Goal: Task Accomplishment & Management: Use online tool/utility

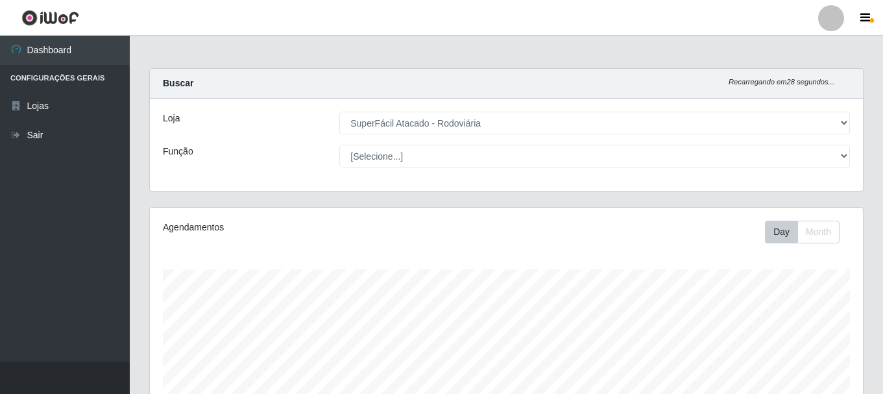
select select "400"
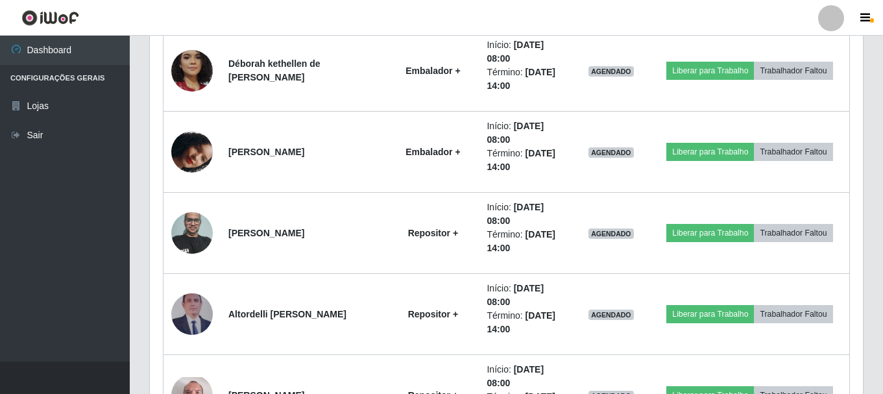
scroll to position [1210, 0]
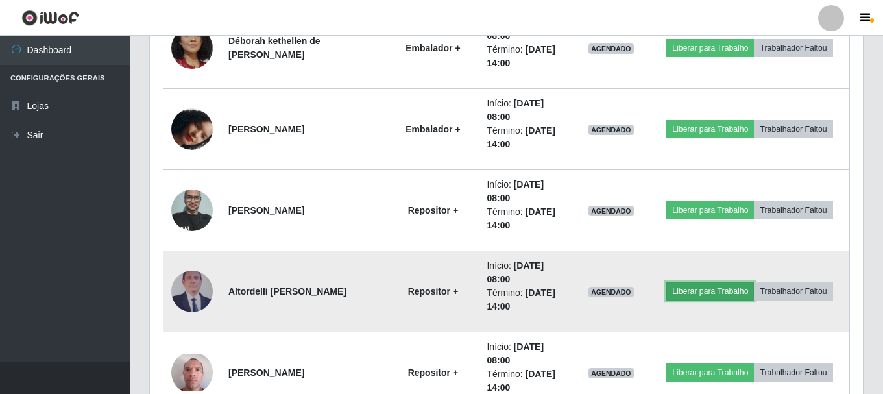
click at [701, 291] on button "Liberar para Trabalho" at bounding box center [710, 291] width 88 height 18
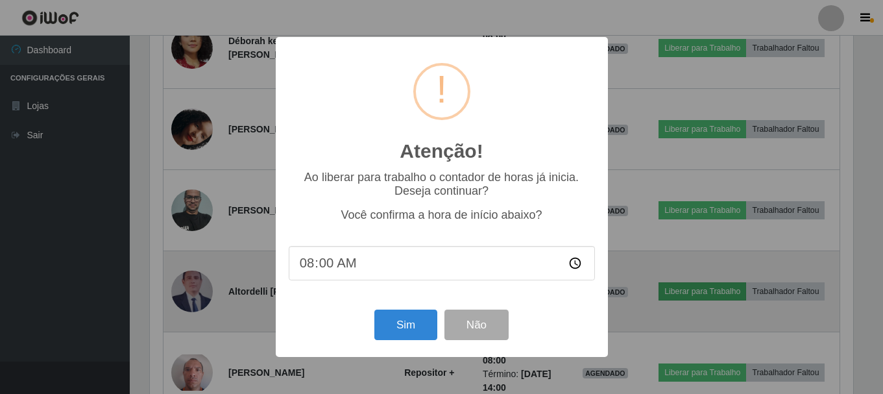
scroll to position [269, 706]
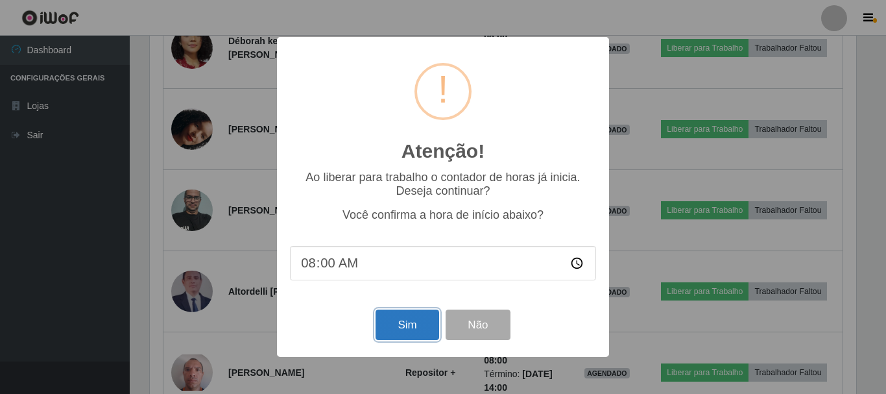
click at [394, 320] on button "Sim" at bounding box center [407, 324] width 63 height 30
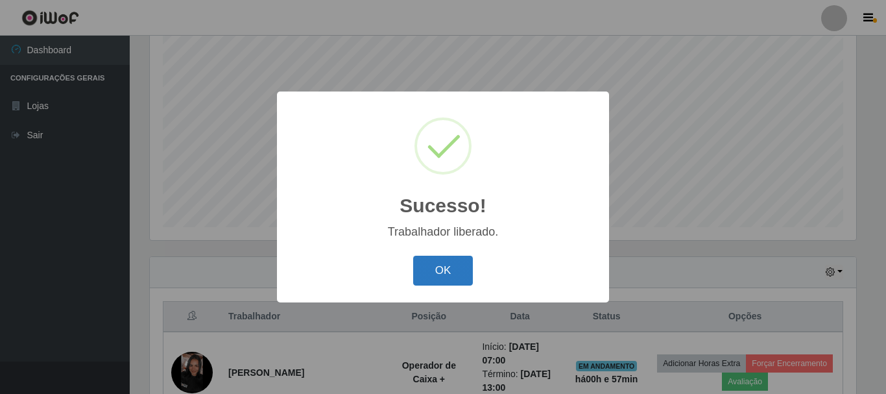
click at [463, 272] on button "OK" at bounding box center [443, 271] width 60 height 30
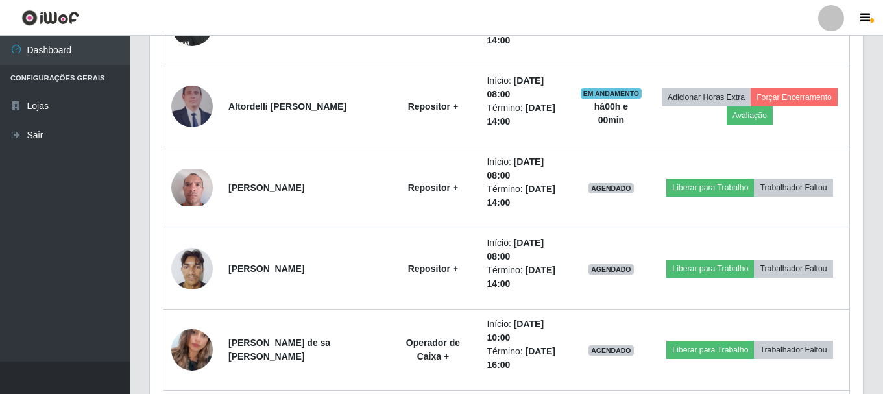
scroll to position [1469, 0]
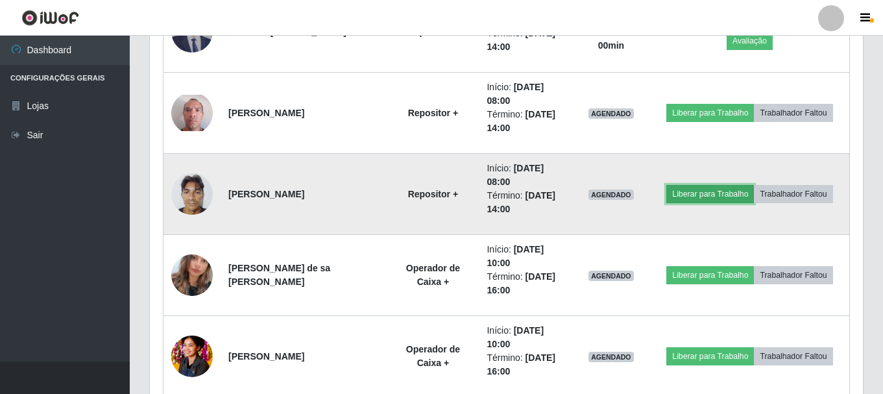
click at [686, 194] on button "Liberar para Trabalho" at bounding box center [710, 194] width 88 height 18
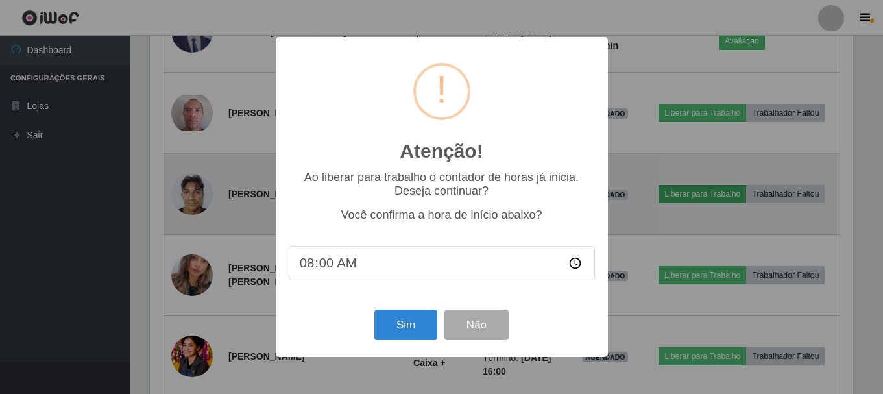
scroll to position [269, 706]
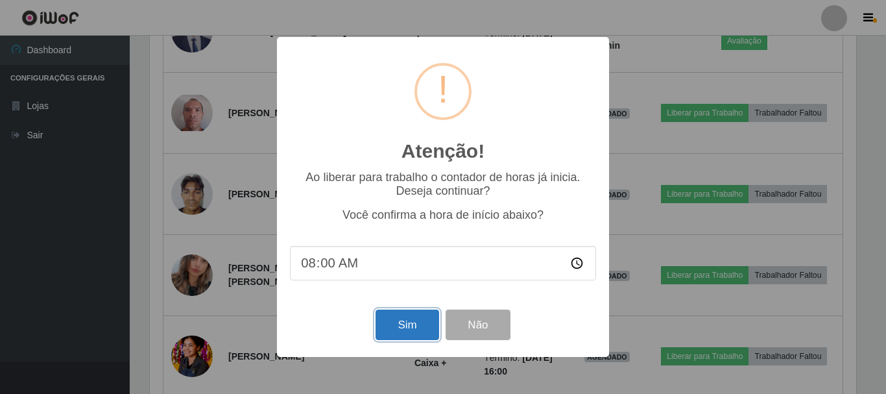
click at [420, 333] on button "Sim" at bounding box center [407, 324] width 63 height 30
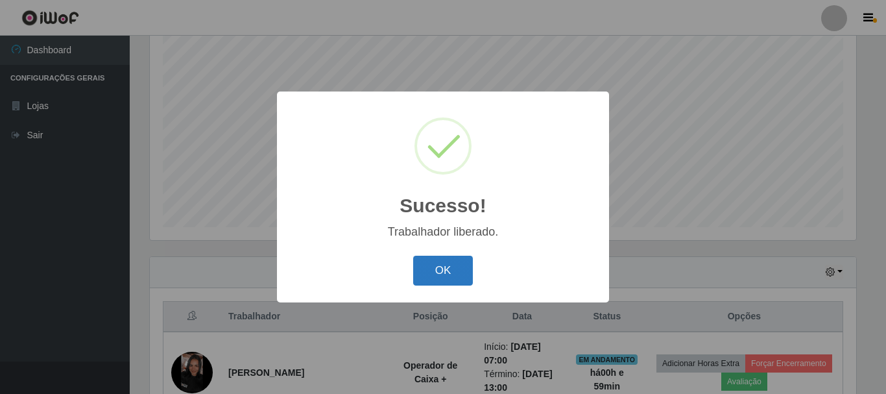
click at [449, 275] on button "OK" at bounding box center [443, 271] width 60 height 30
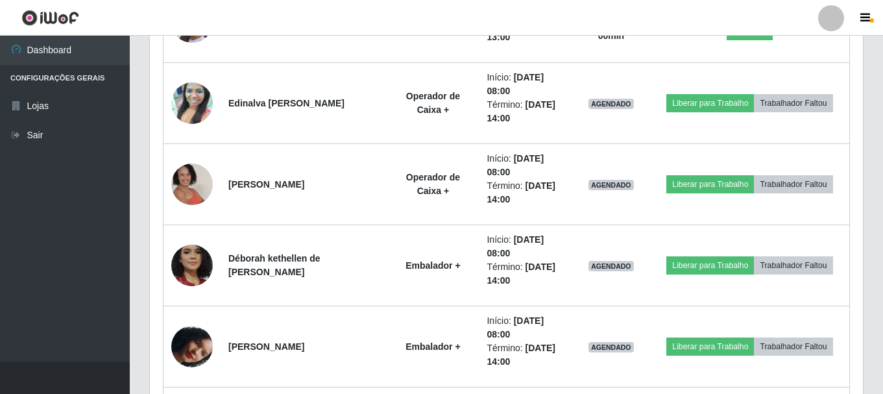
scroll to position [1015, 0]
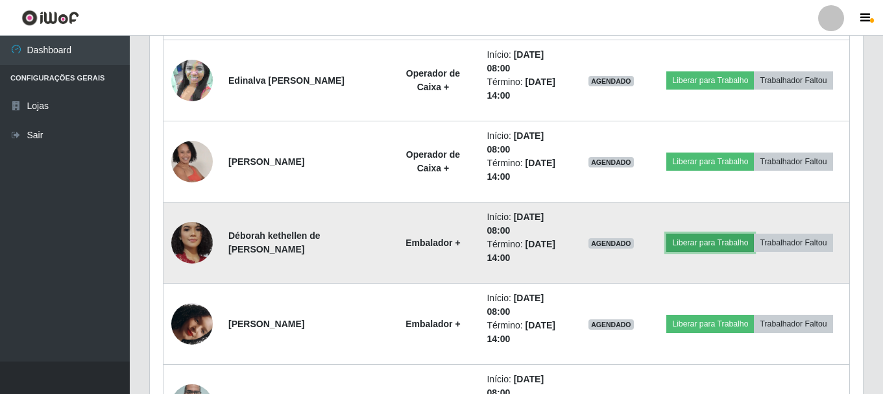
click at [698, 247] on button "Liberar para Trabalho" at bounding box center [710, 243] width 88 height 18
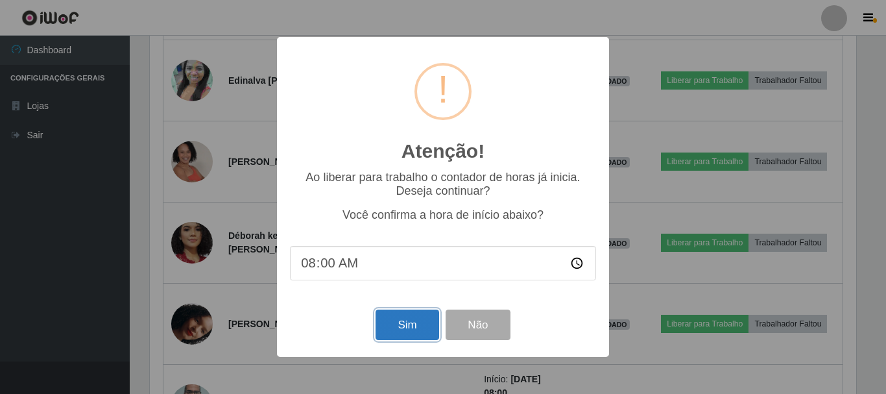
click at [386, 324] on button "Sim" at bounding box center [407, 324] width 63 height 30
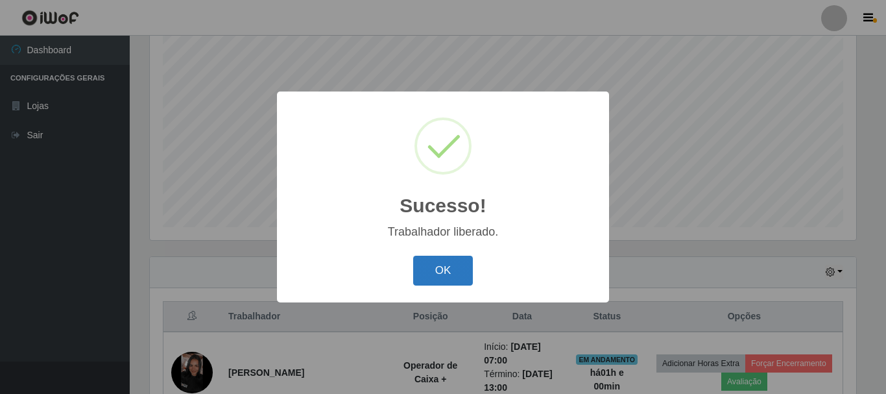
click at [436, 270] on button "OK" at bounding box center [443, 271] width 60 height 30
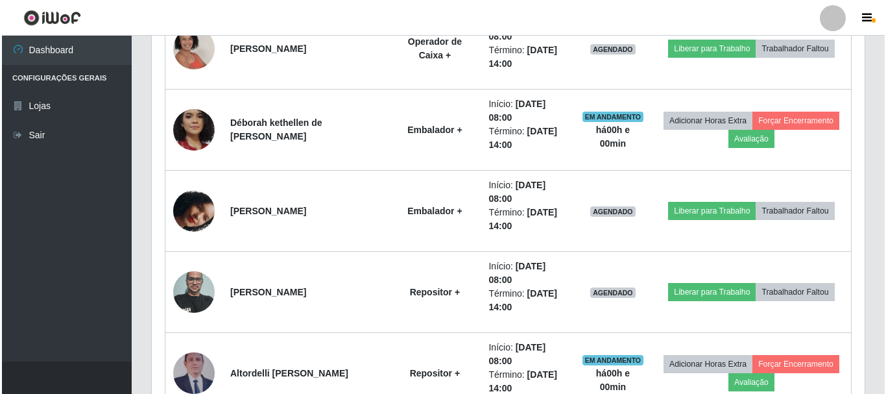
scroll to position [1275, 0]
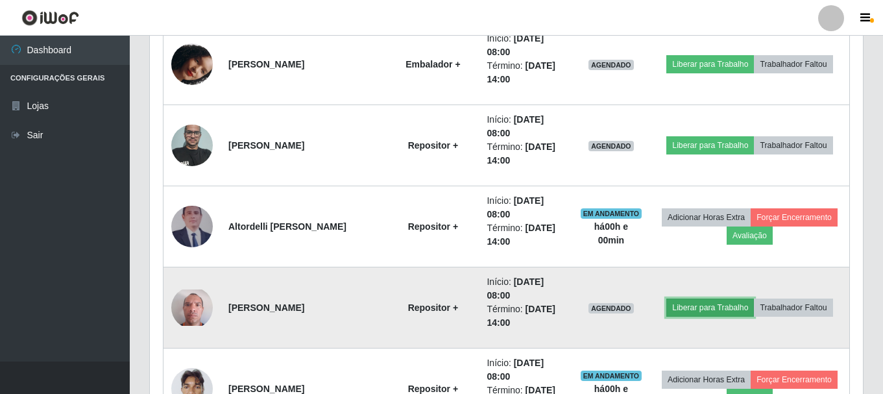
click at [684, 304] on button "Liberar para Trabalho" at bounding box center [710, 307] width 88 height 18
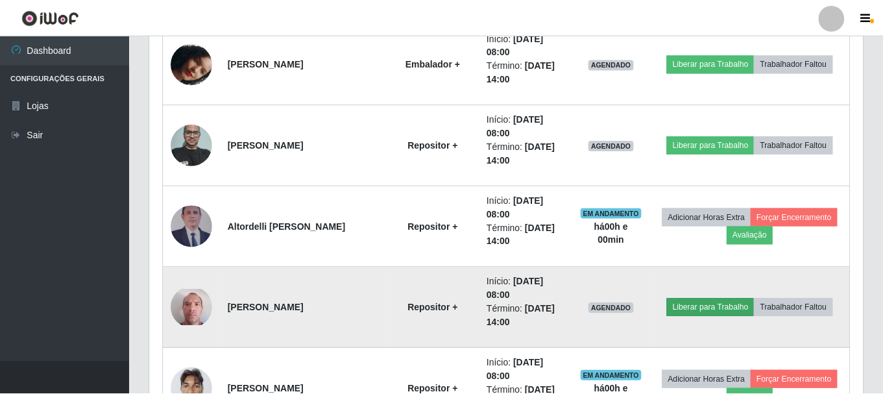
scroll to position [269, 706]
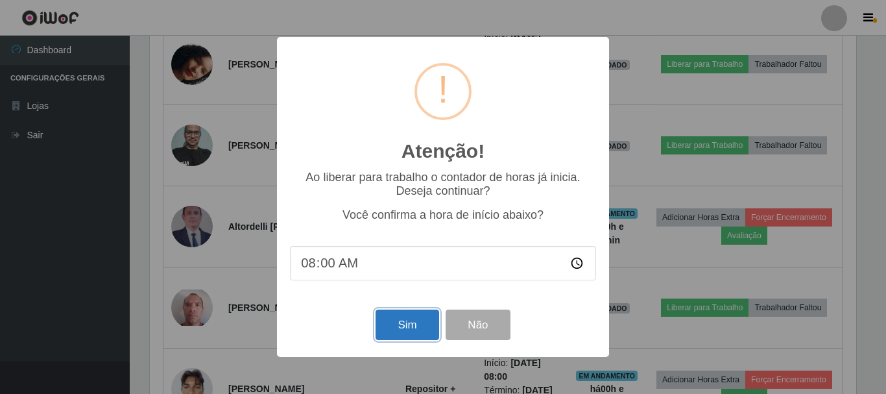
click at [424, 327] on button "Sim" at bounding box center [407, 324] width 63 height 30
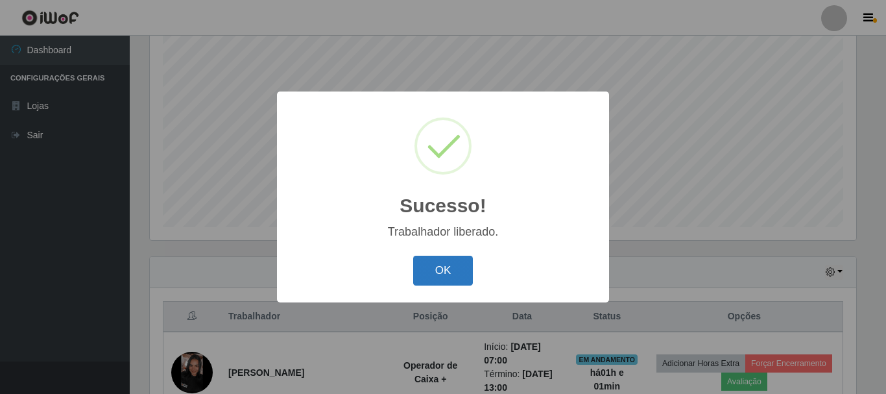
click at [444, 276] on button "OK" at bounding box center [443, 271] width 60 height 30
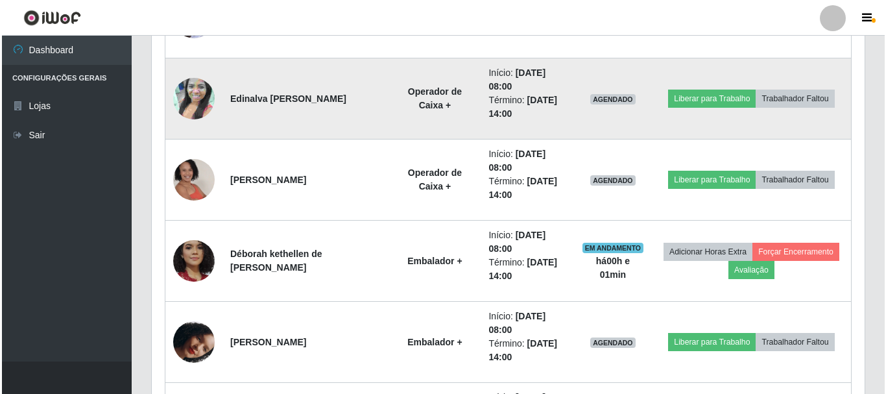
scroll to position [1080, 0]
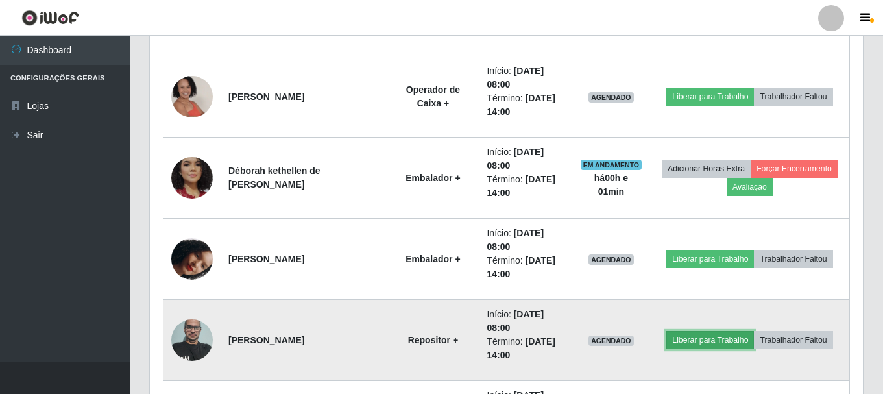
click at [705, 336] on button "Liberar para Trabalho" at bounding box center [710, 340] width 88 height 18
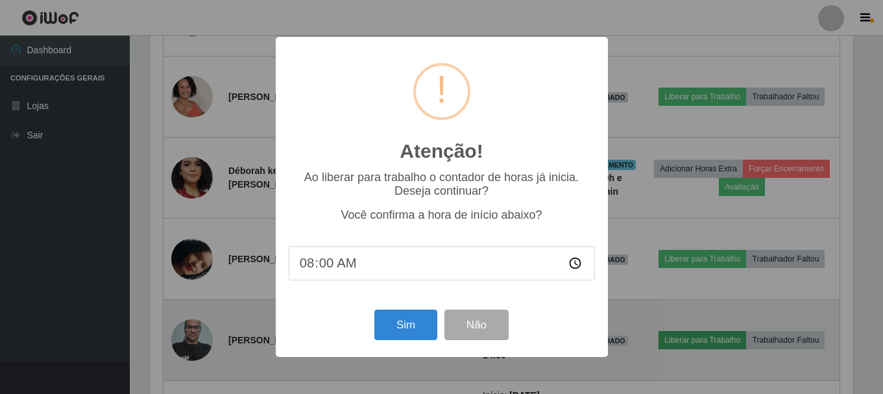
scroll to position [269, 706]
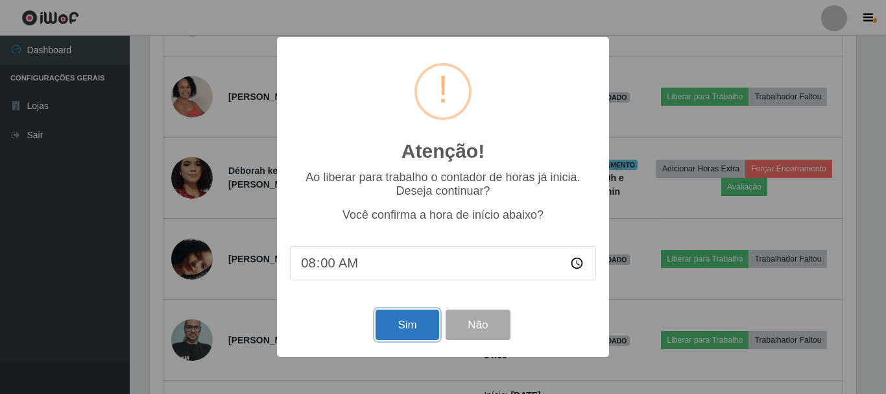
click at [407, 327] on button "Sim" at bounding box center [407, 324] width 63 height 30
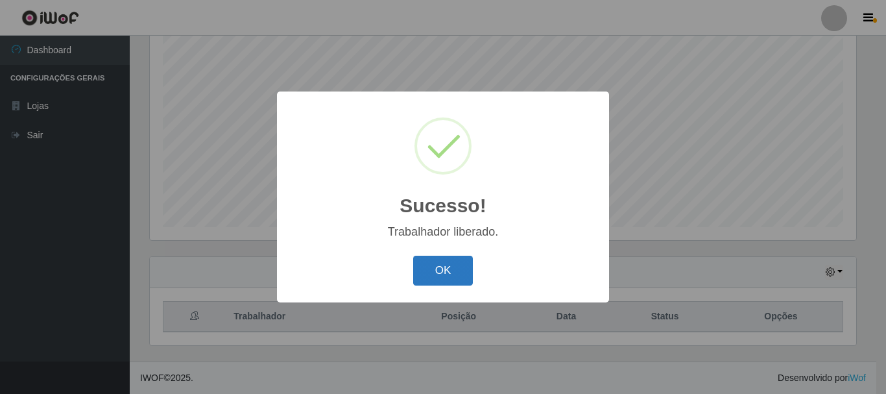
click at [451, 274] on button "OK" at bounding box center [443, 271] width 60 height 30
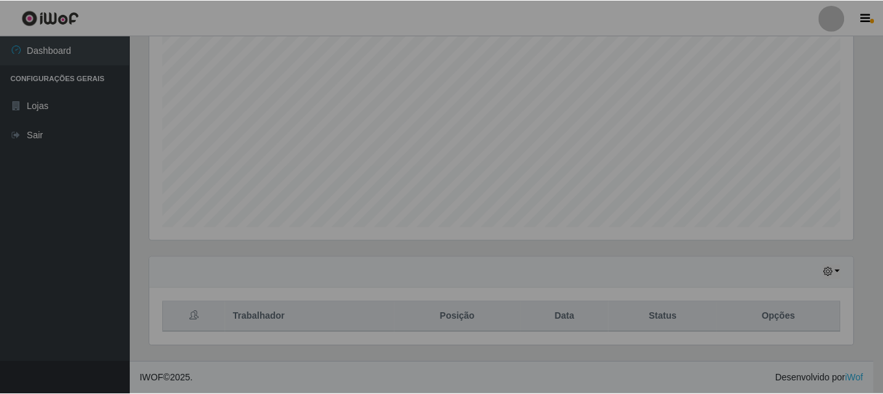
scroll to position [0, 0]
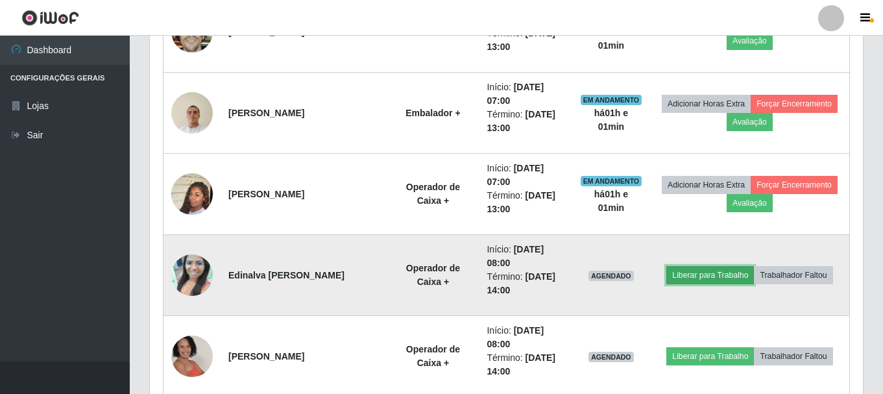
click at [697, 274] on button "Liberar para Trabalho" at bounding box center [710, 275] width 88 height 18
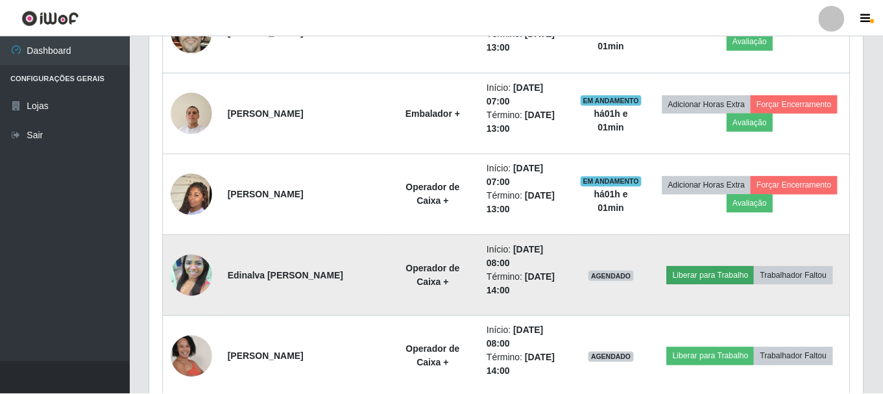
scroll to position [269, 706]
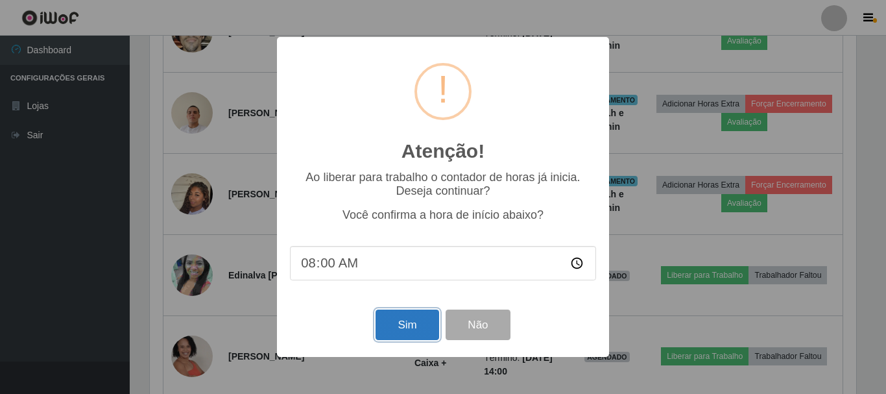
click at [426, 332] on button "Sim" at bounding box center [407, 324] width 63 height 30
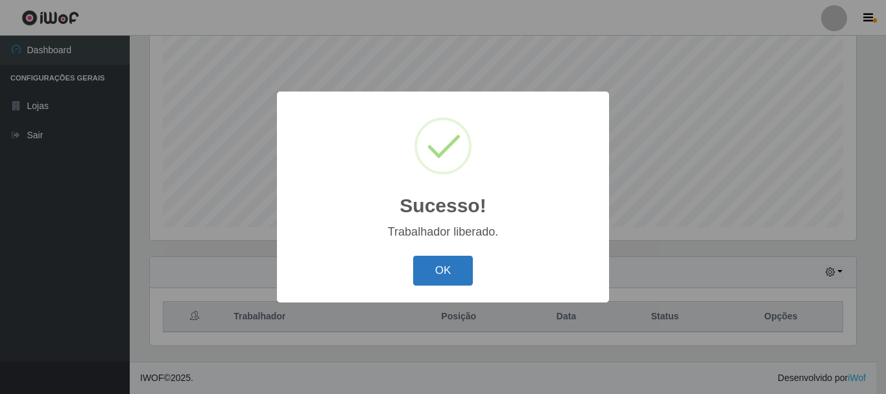
click at [436, 263] on button "OK" at bounding box center [443, 271] width 60 height 30
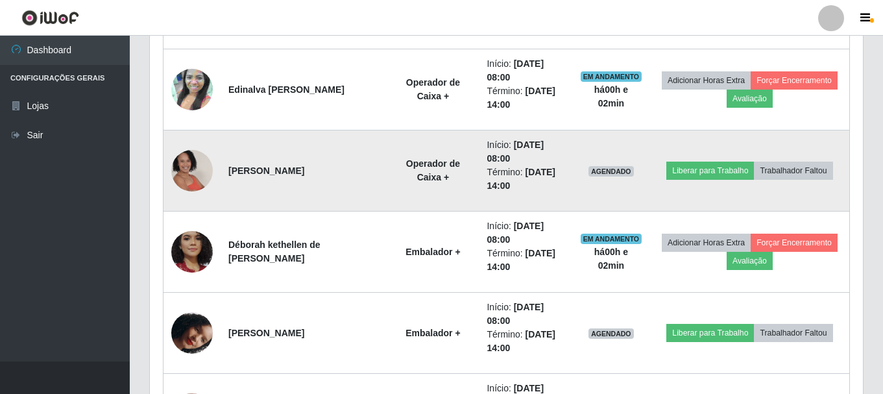
scroll to position [1080, 0]
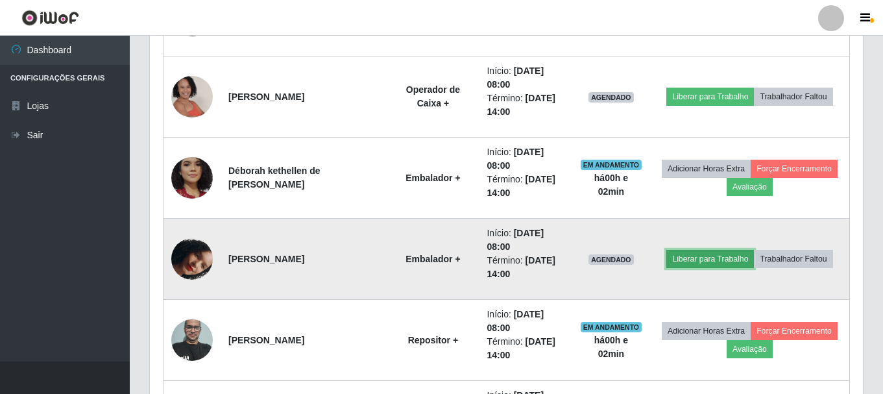
click at [705, 261] on button "Liberar para Trabalho" at bounding box center [710, 259] width 88 height 18
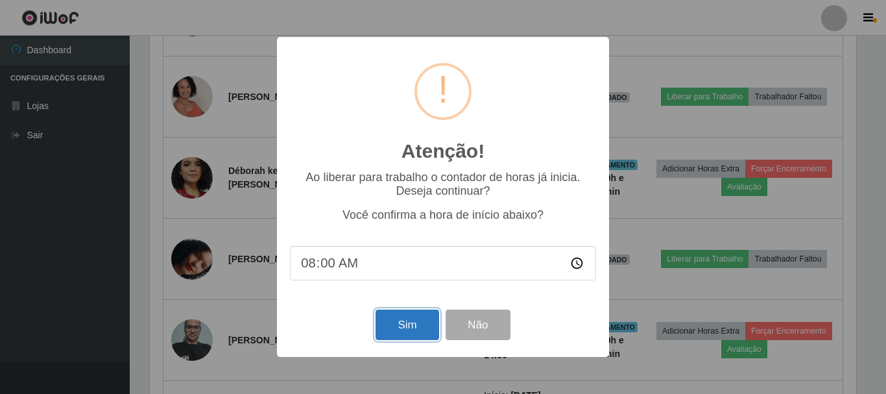
click at [419, 328] on button "Sim" at bounding box center [407, 324] width 63 height 30
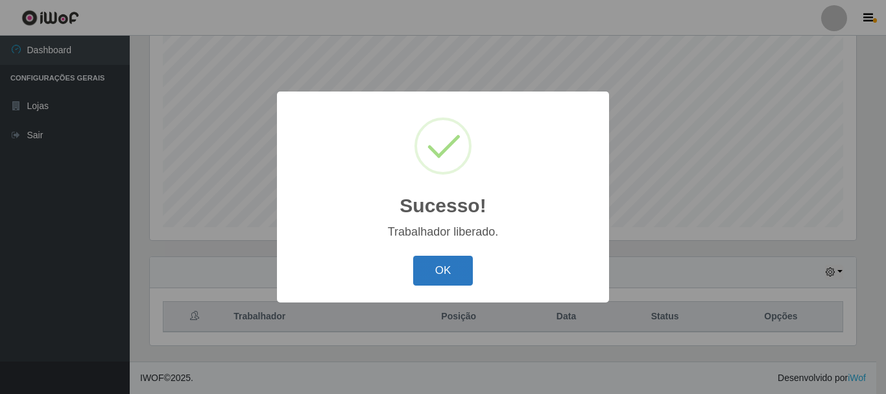
click at [442, 271] on button "OK" at bounding box center [443, 271] width 60 height 30
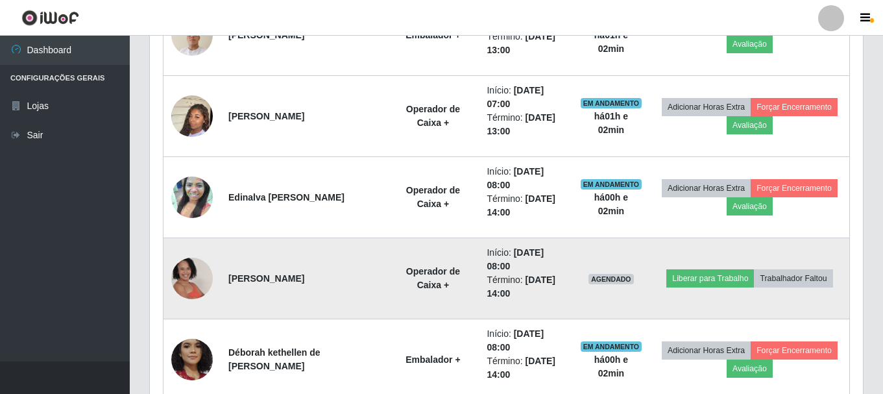
scroll to position [886, 0]
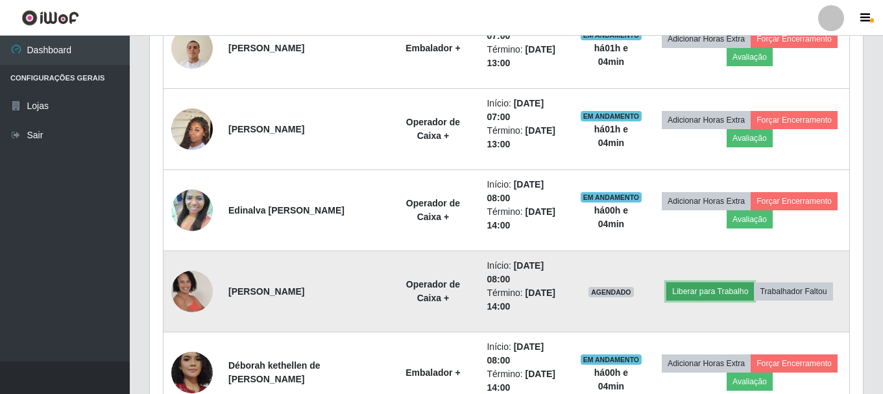
click at [738, 294] on button "Liberar para Trabalho" at bounding box center [710, 291] width 88 height 18
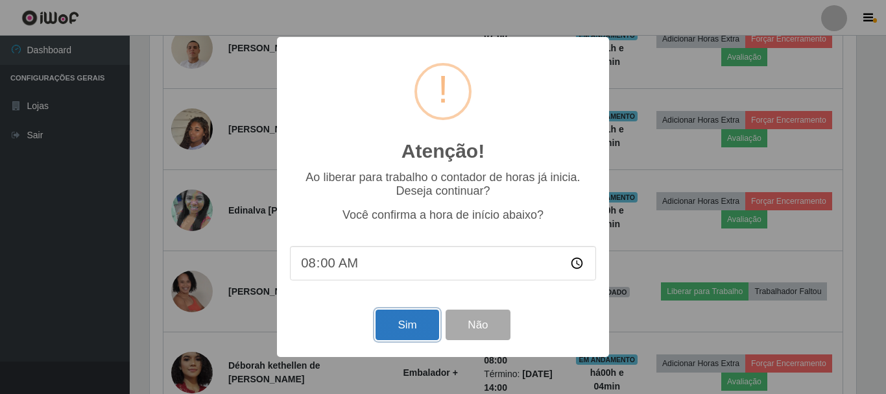
click at [409, 324] on button "Sim" at bounding box center [407, 324] width 63 height 30
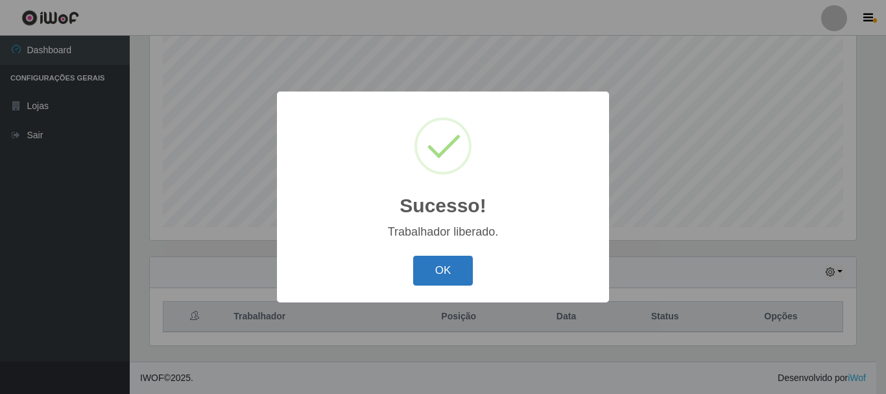
click at [443, 269] on button "OK" at bounding box center [443, 271] width 60 height 30
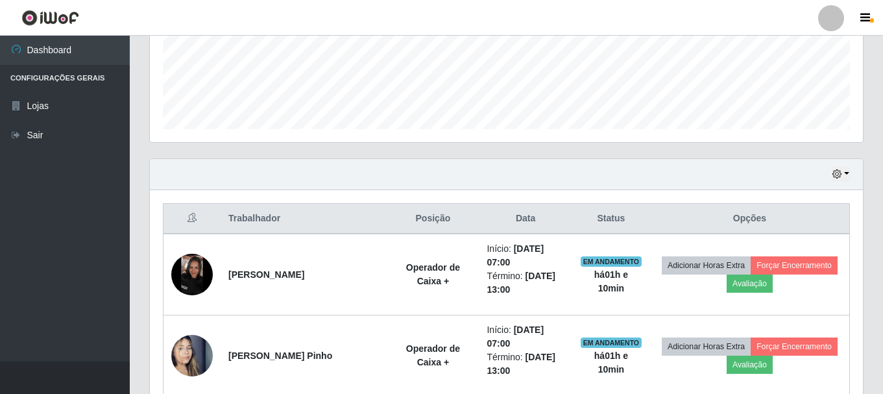
scroll to position [454, 0]
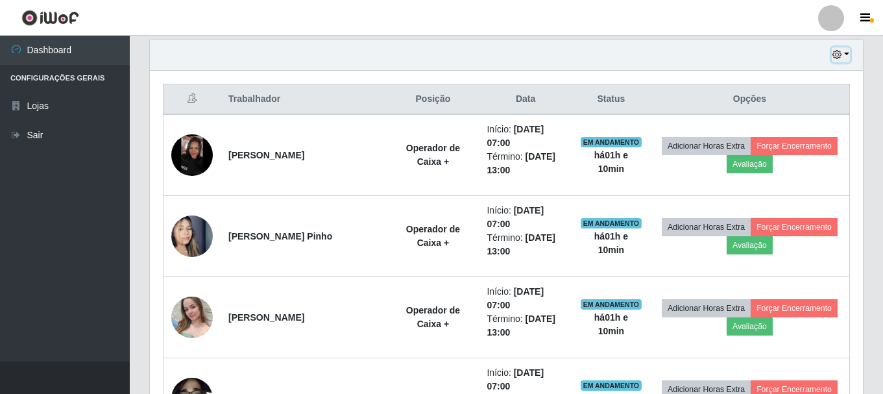
click at [836, 55] on icon "button" at bounding box center [836, 54] width 9 height 9
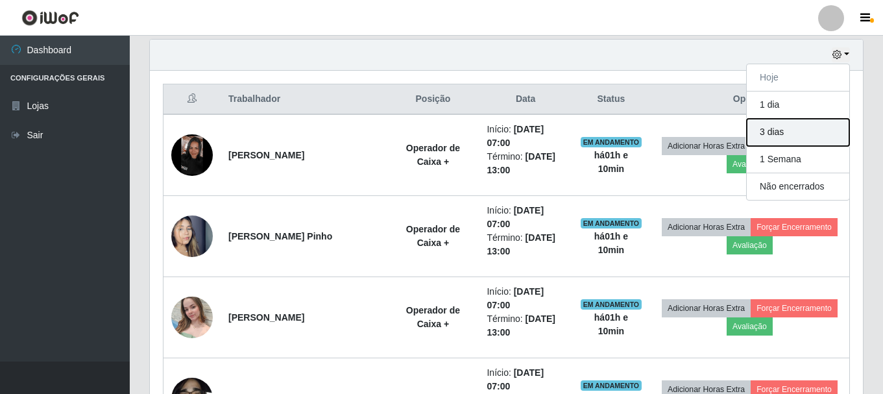
click at [778, 130] on button "3 dias" at bounding box center [798, 132] width 103 height 27
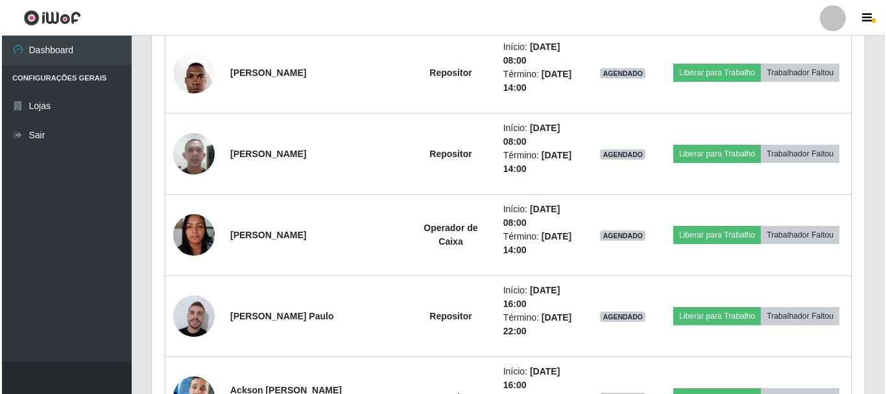
scroll to position [2783, 0]
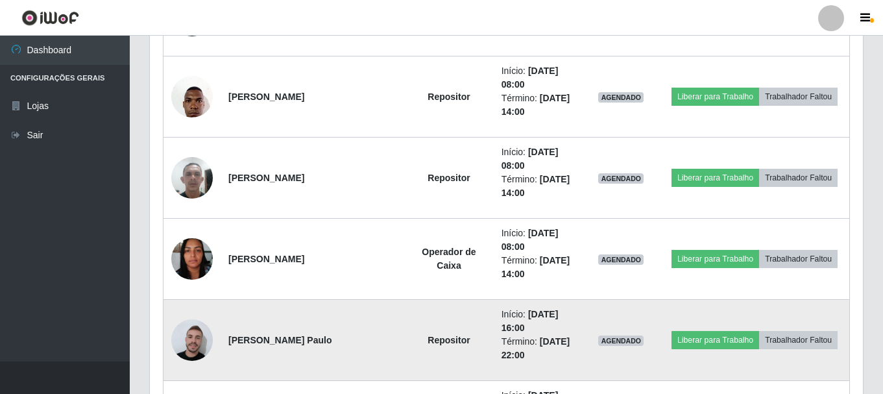
click at [191, 349] on img at bounding box center [192, 340] width 42 height 47
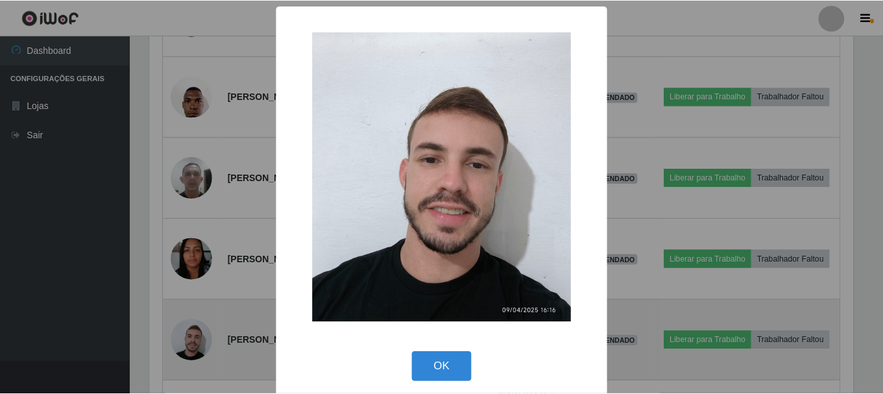
scroll to position [269, 706]
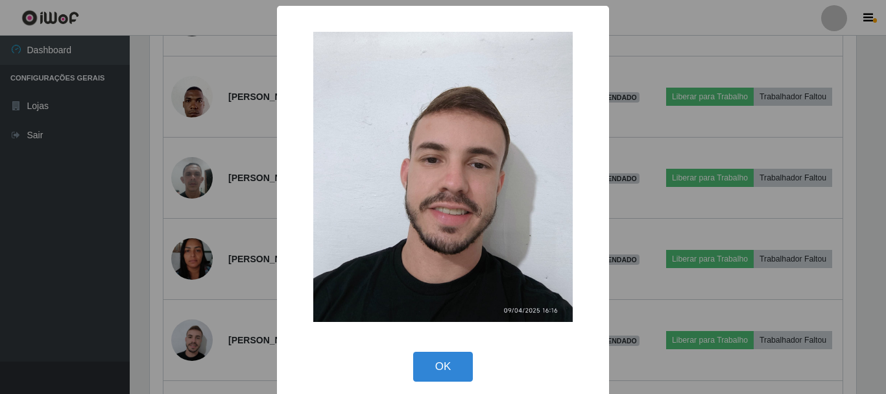
click at [241, 354] on div "× OK Cancel" at bounding box center [443, 197] width 886 height 394
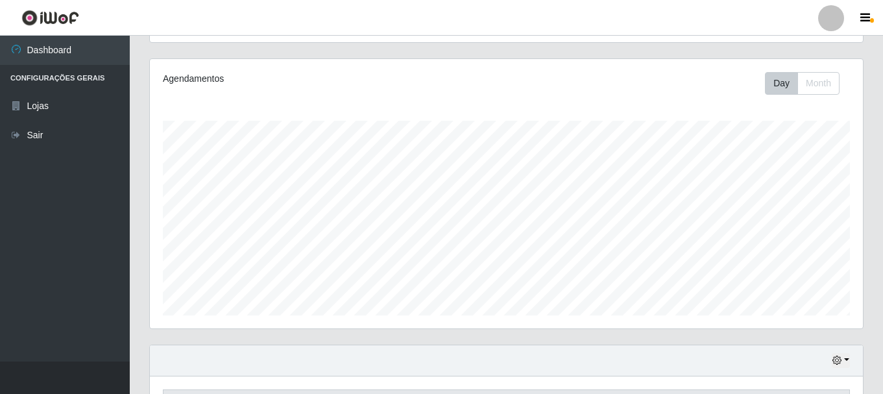
scroll to position [253, 0]
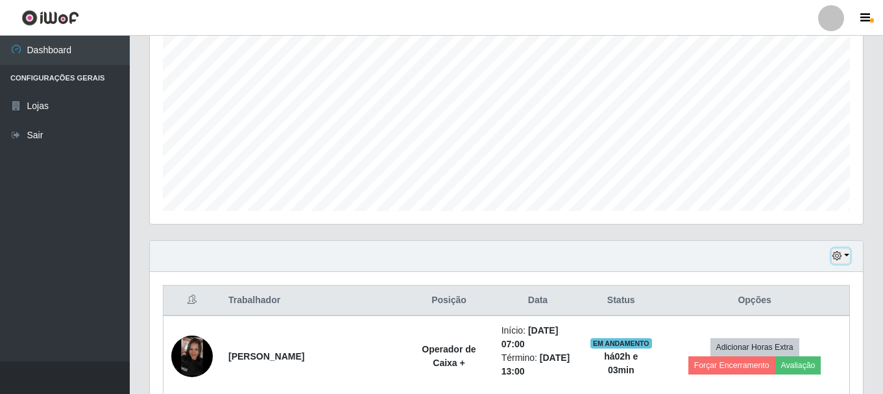
click at [838, 258] on icon "button" at bounding box center [836, 255] width 9 height 9
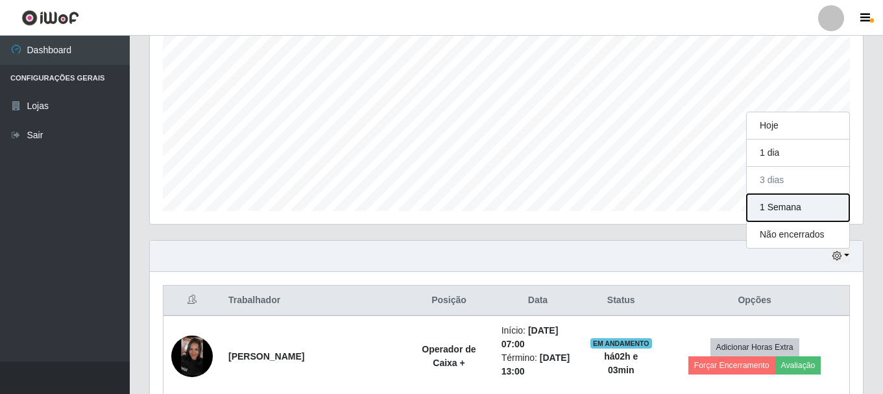
click at [782, 207] on button "1 Semana" at bounding box center [798, 207] width 103 height 27
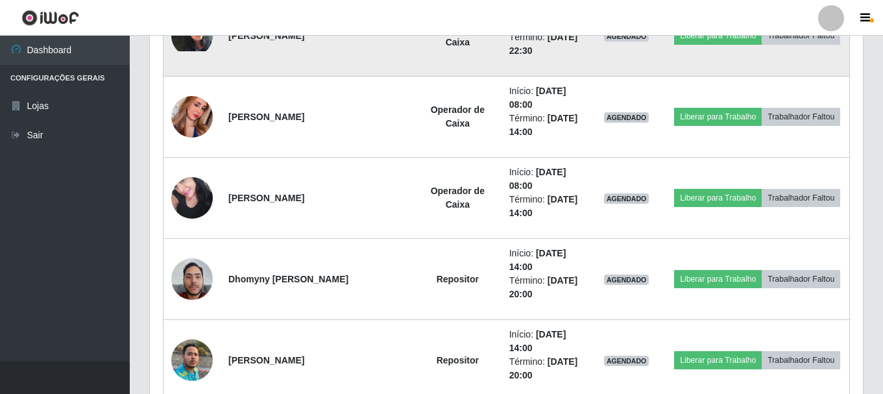
scroll to position [4081, 0]
